Goal: Find specific page/section: Find specific page/section

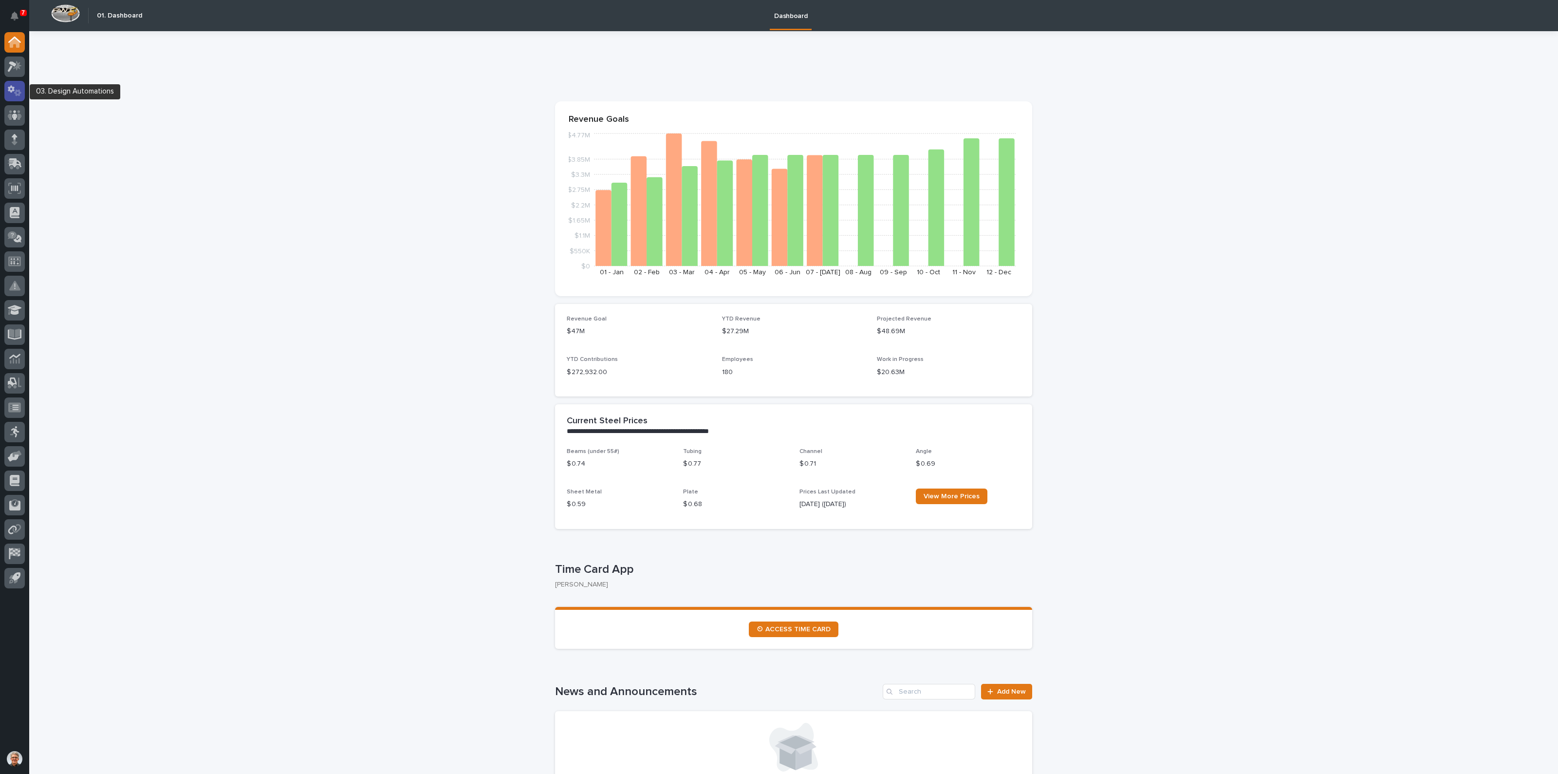
click at [15, 88] on icon at bounding box center [15, 90] width 14 height 11
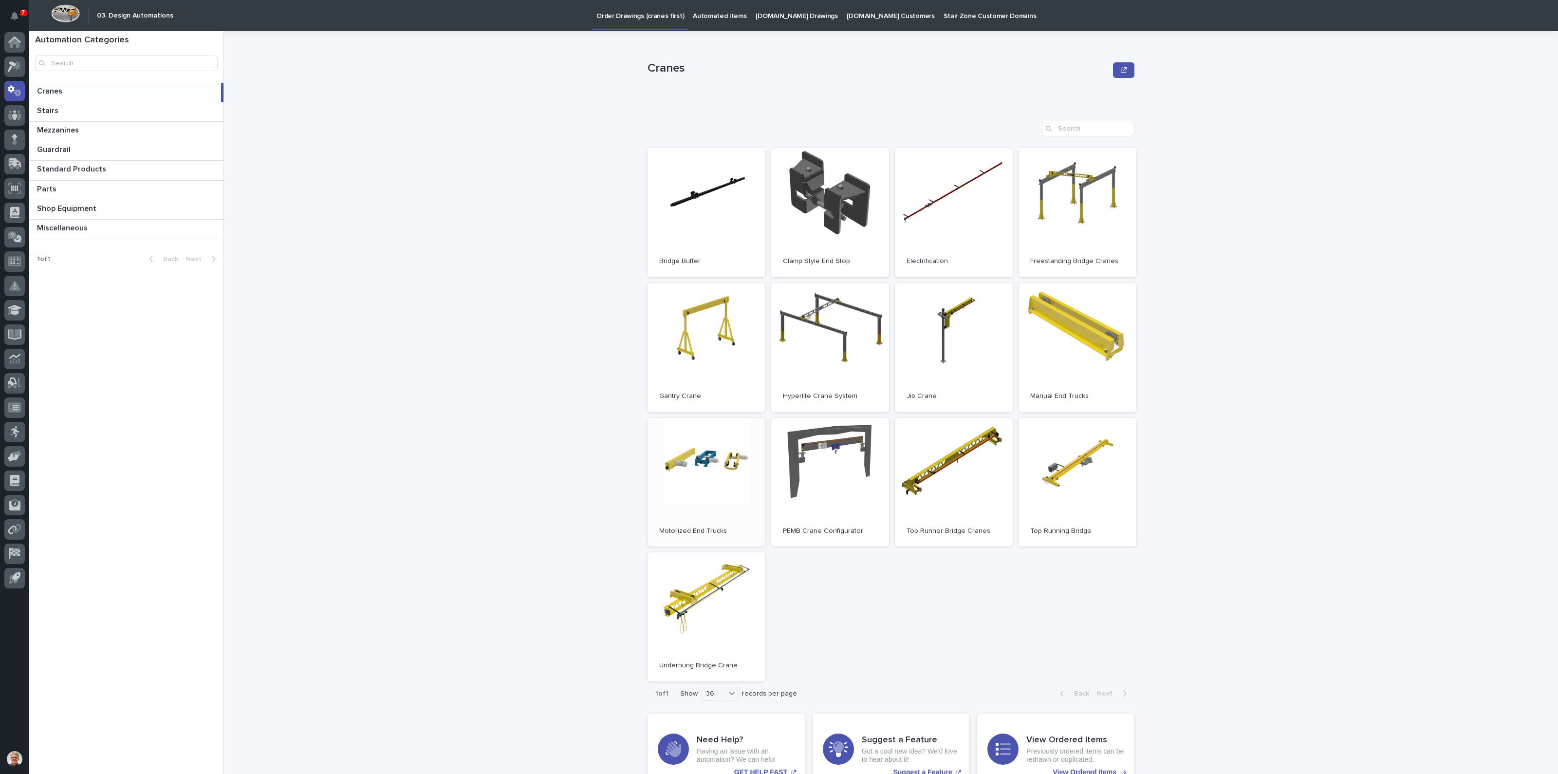
click at [709, 459] on link "Open" at bounding box center [707, 482] width 118 height 129
click at [1063, 471] on link "Open" at bounding box center [1078, 482] width 118 height 129
